Goal: Task Accomplishment & Management: Complete application form

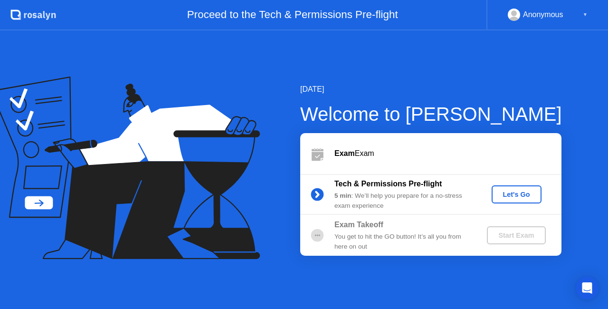
click at [512, 199] on button "Let's Go" at bounding box center [517, 194] width 50 height 18
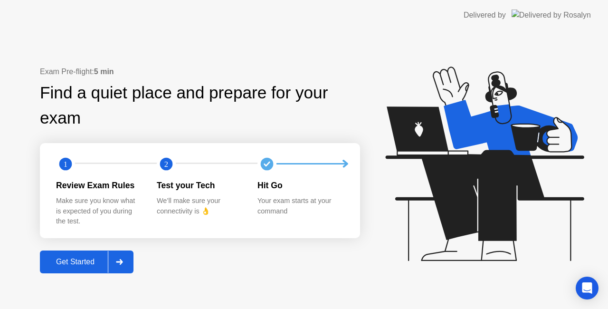
click at [88, 264] on div "Get Started" at bounding box center [75, 261] width 65 height 9
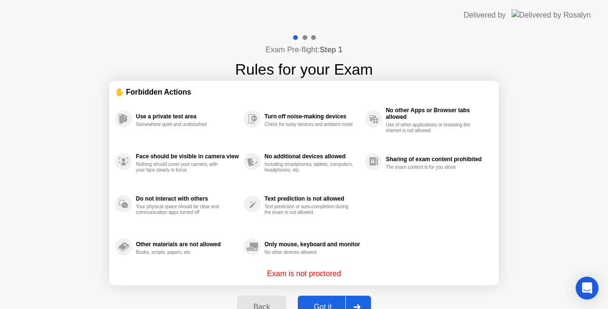
click at [328, 303] on div "Got it" at bounding box center [323, 307] width 45 height 9
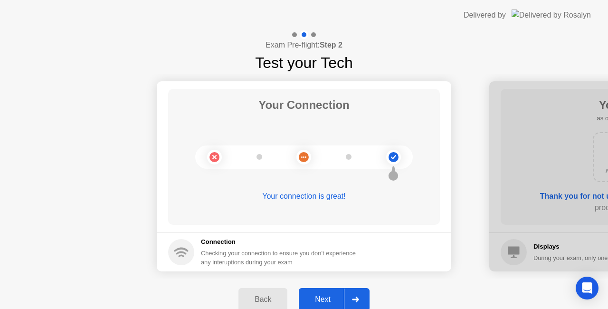
click at [333, 299] on div "Next" at bounding box center [323, 299] width 42 height 9
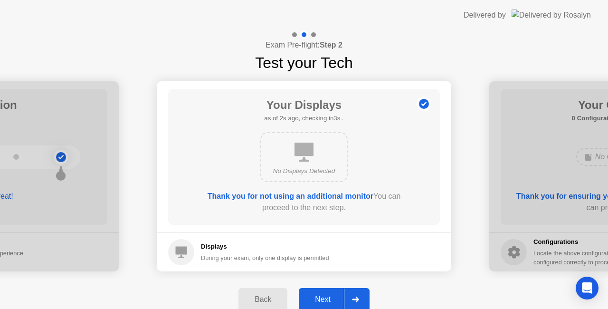
click at [332, 295] on div "Next" at bounding box center [323, 299] width 42 height 9
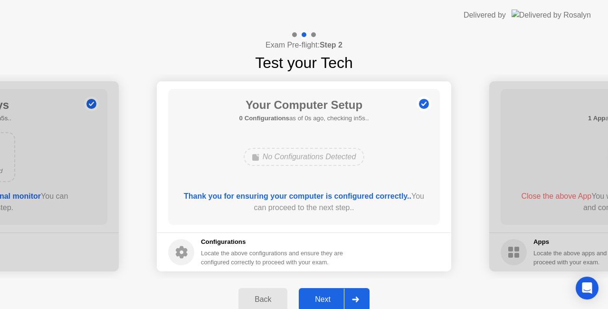
click at [329, 299] on button "Next" at bounding box center [334, 299] width 71 height 23
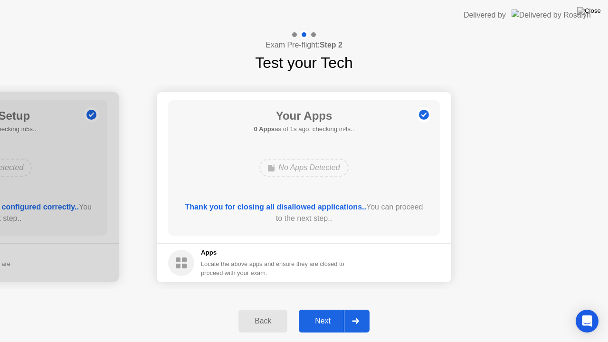
click at [326, 308] on div "Next" at bounding box center [323, 321] width 42 height 9
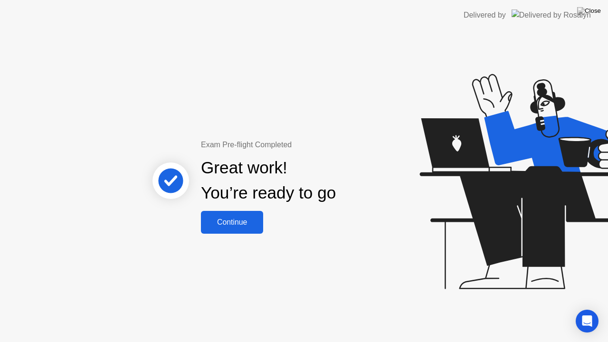
click at [220, 223] on div "Continue" at bounding box center [232, 222] width 57 height 9
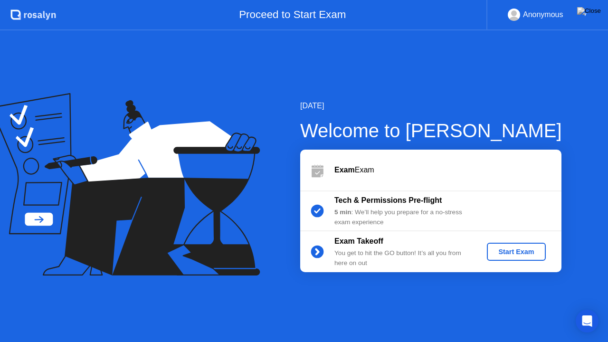
click at [529, 251] on div "Start Exam" at bounding box center [516, 252] width 51 height 8
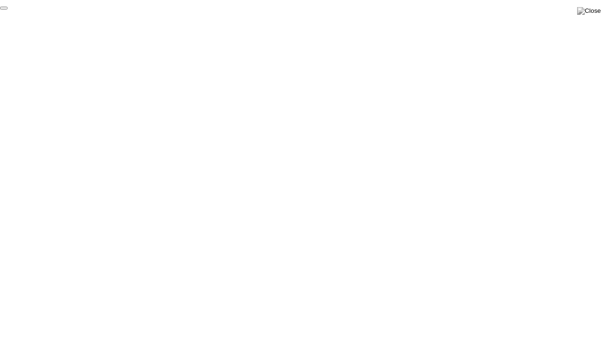
click at [8, 9] on button "End Proctoring Session" at bounding box center [4, 8] width 8 height 3
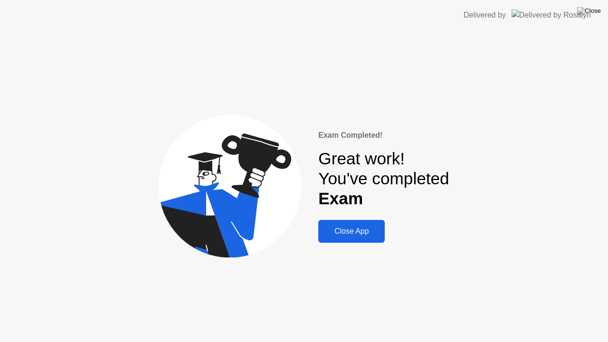
click at [353, 232] on div "Close App" at bounding box center [351, 231] width 61 height 9
